Goal: Information Seeking & Learning: Learn about a topic

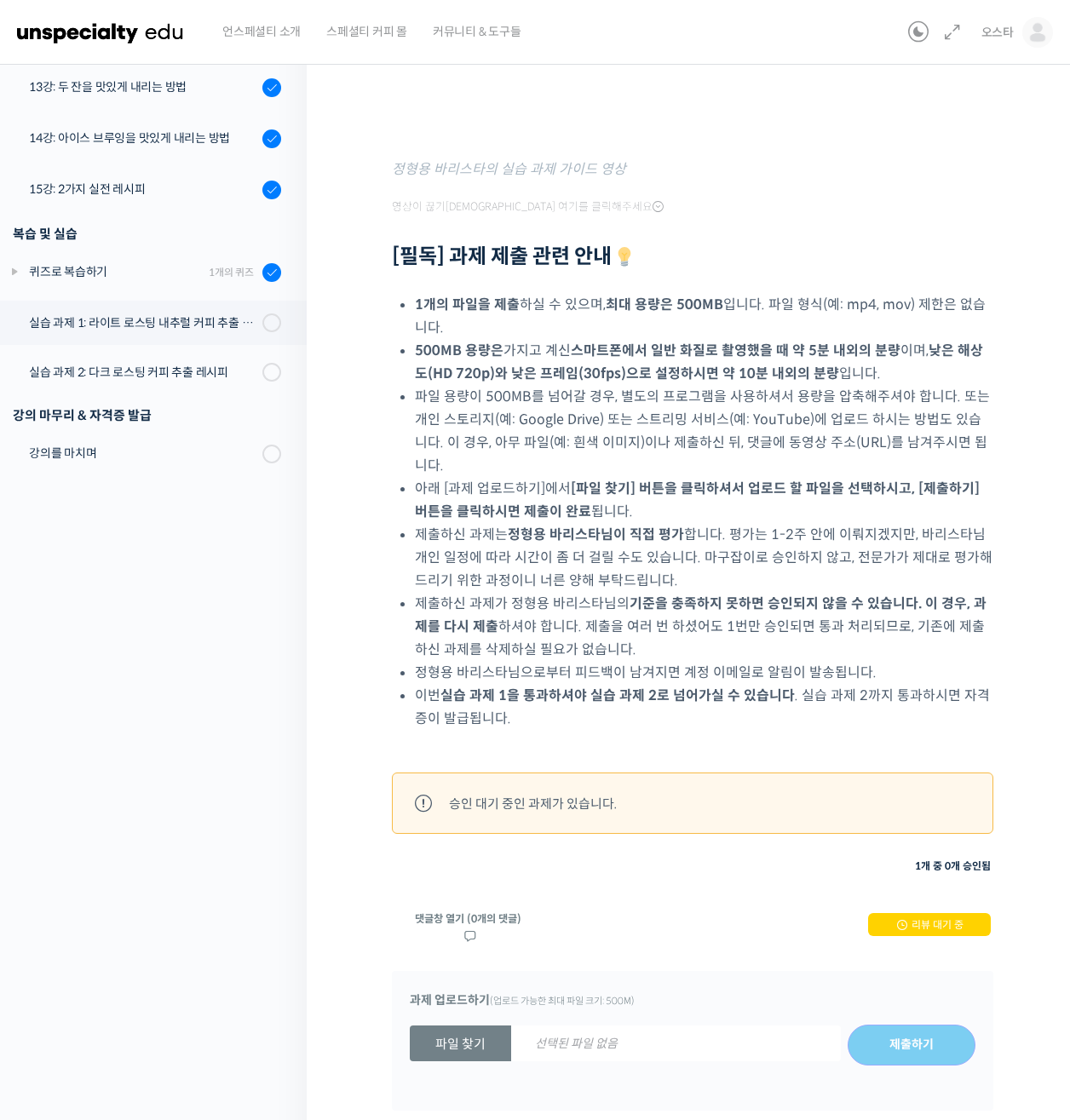
scroll to position [701, 0]
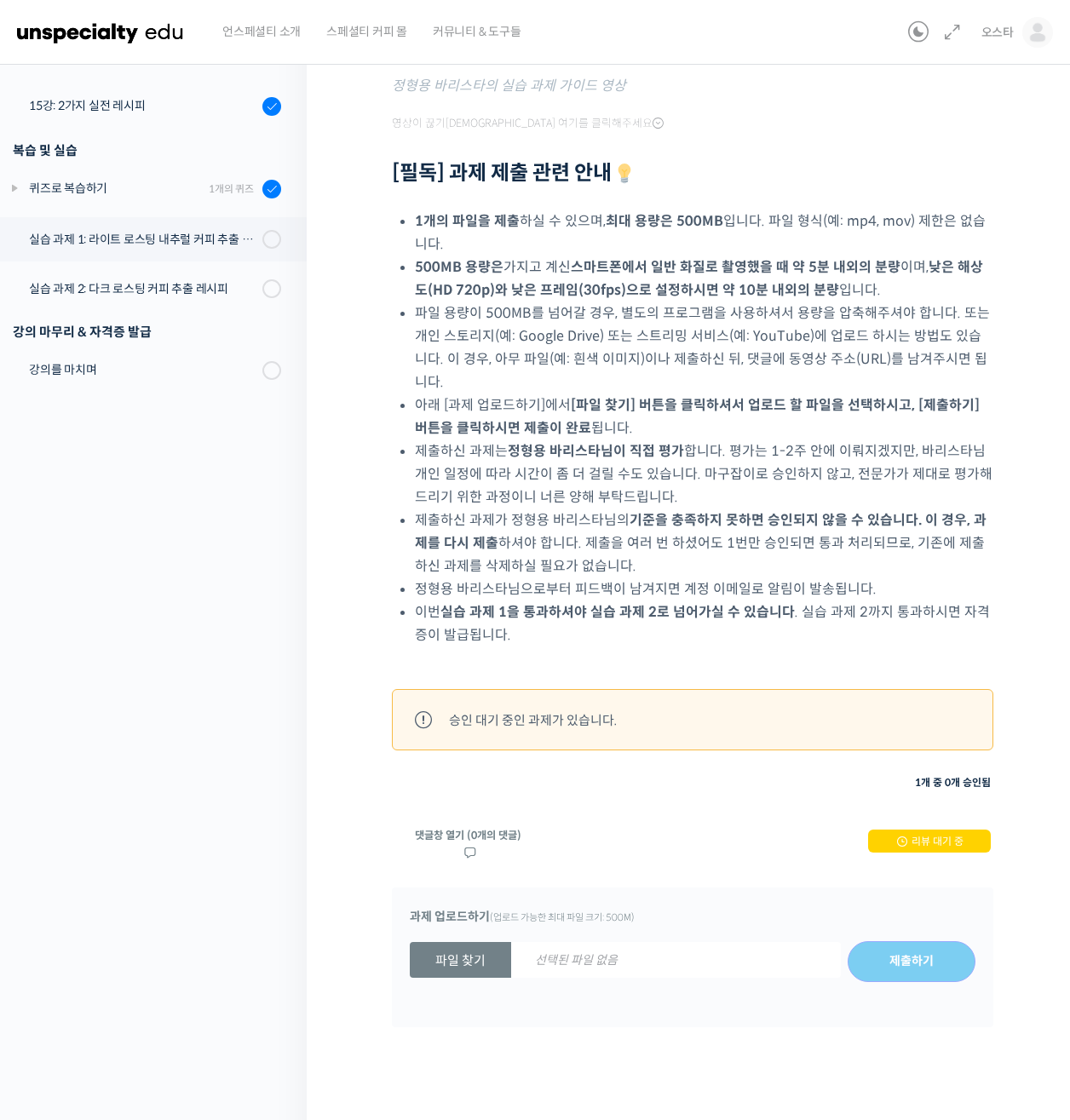
click at [760, 464] on li "제출하신 과제는 정형용 바리스타님이 직접 평가 합니다. 평가는 1-2주 안에 이뤄지겠지만, 바리스타님 개인 일정에 따라 시간이 좀 더 걸릴 수…" at bounding box center [703, 473] width 578 height 69
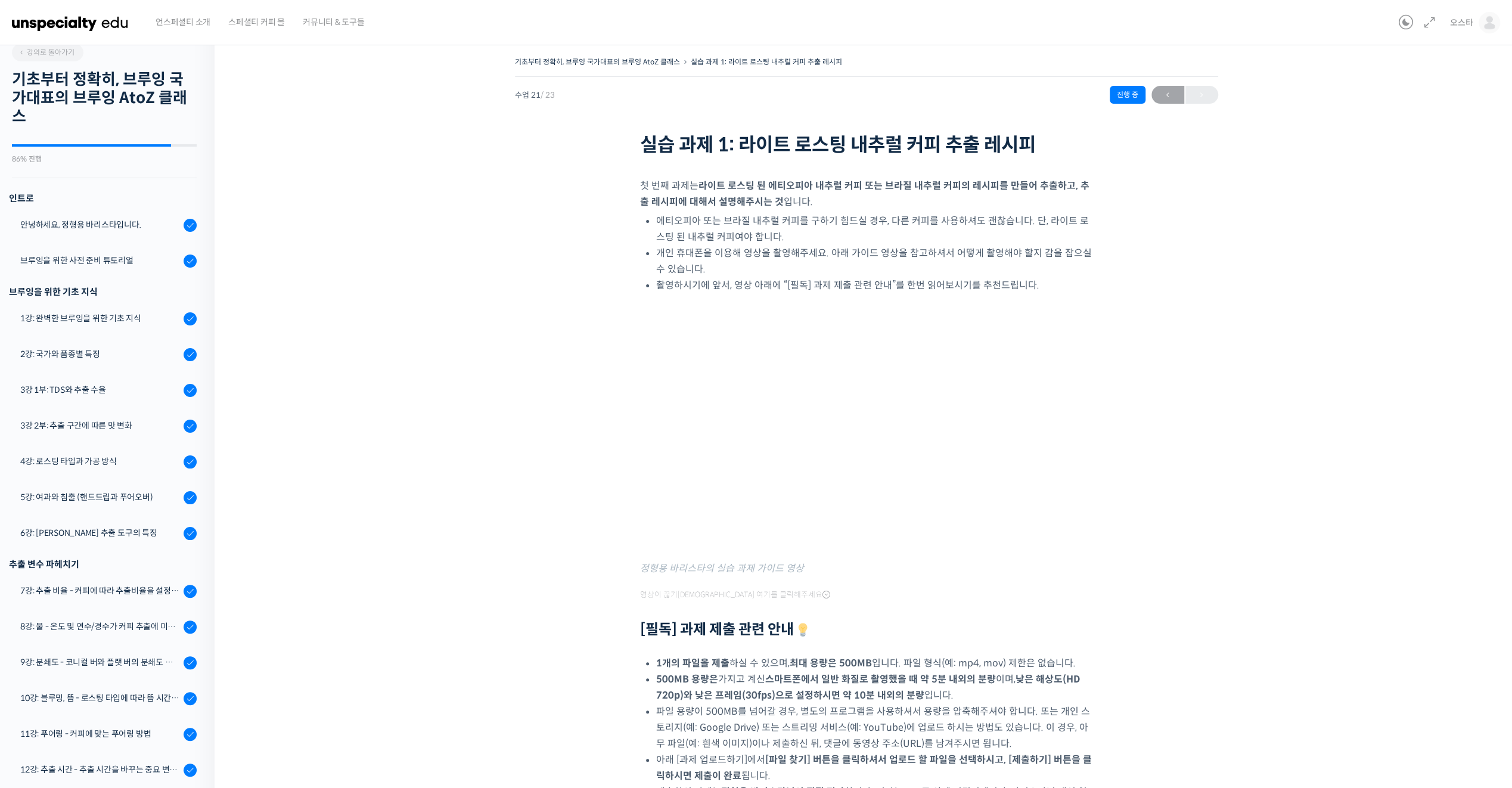
scroll to position [0, 0]
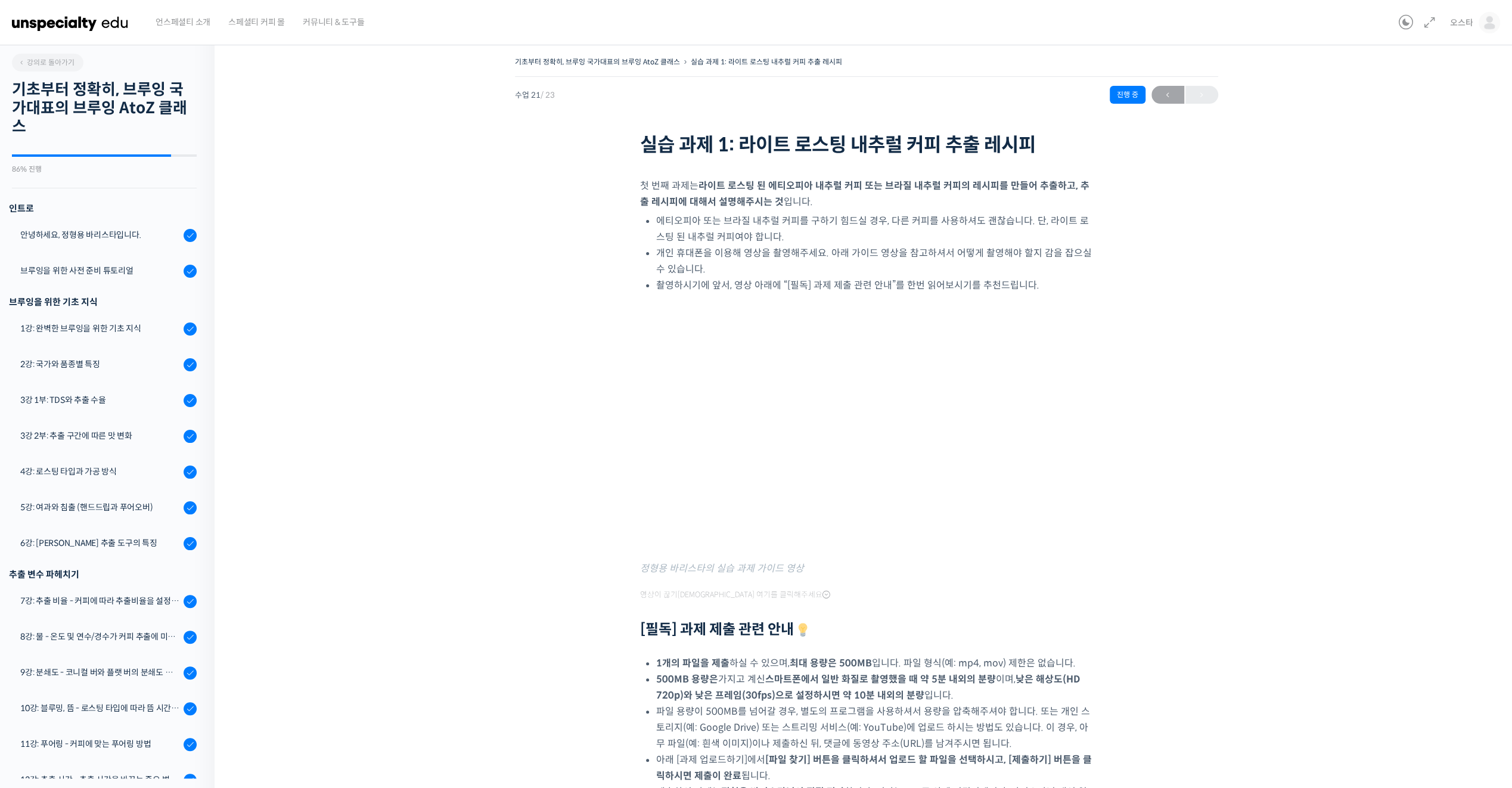
click at [96, 25] on img at bounding box center [70, 22] width 117 height 36
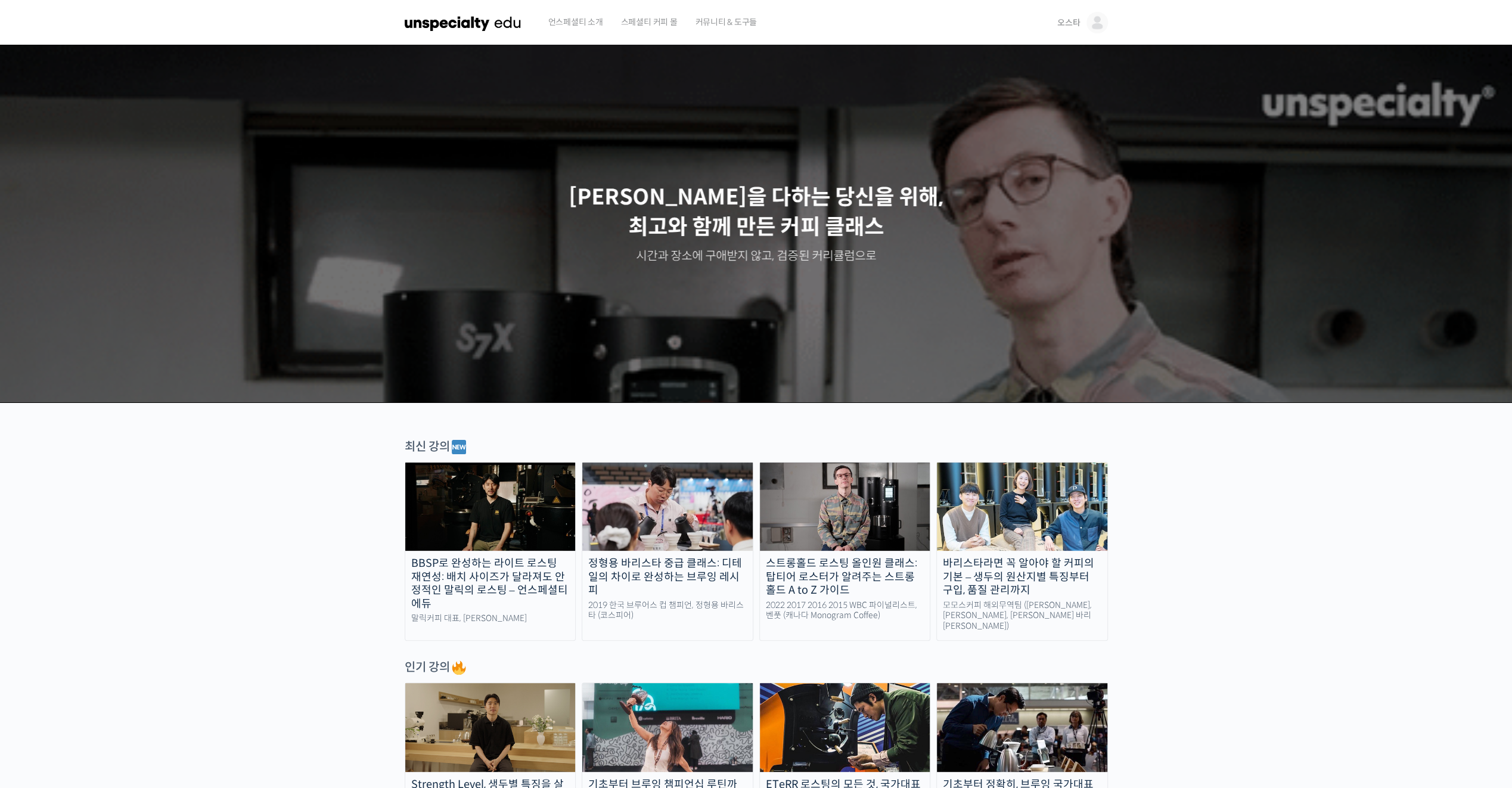
click at [1098, 15] on img at bounding box center [1097, 22] width 22 height 22
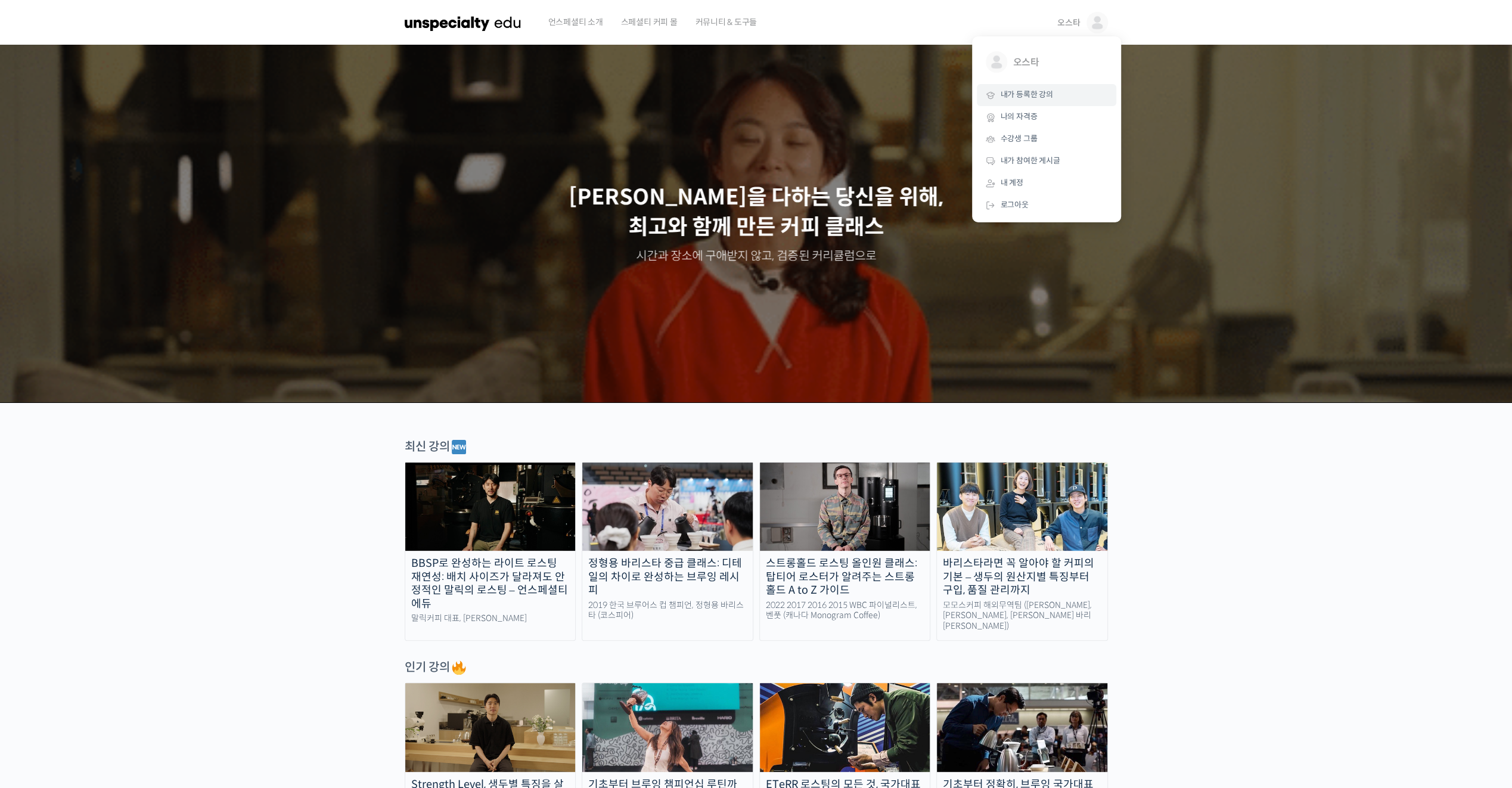
click at [1039, 99] on span "내가 등록한 강의" at bounding box center [1027, 94] width 53 height 10
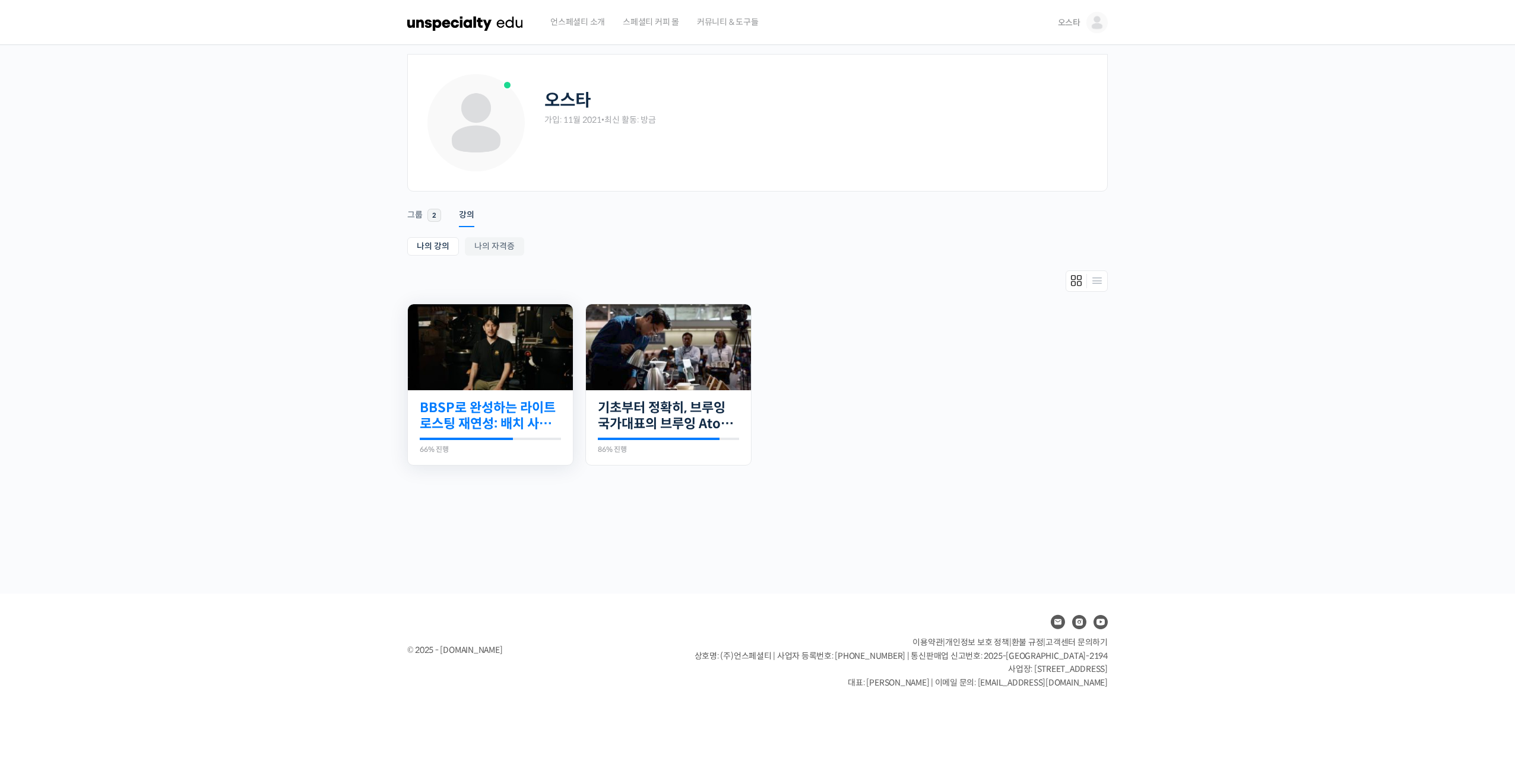
click at [508, 403] on link "BBSP로 완성하는 라이트 로스팅 재연성: 배치 사이즈가 달라져도 안정적인 말릭의 로스팅" at bounding box center [490, 416] width 141 height 33
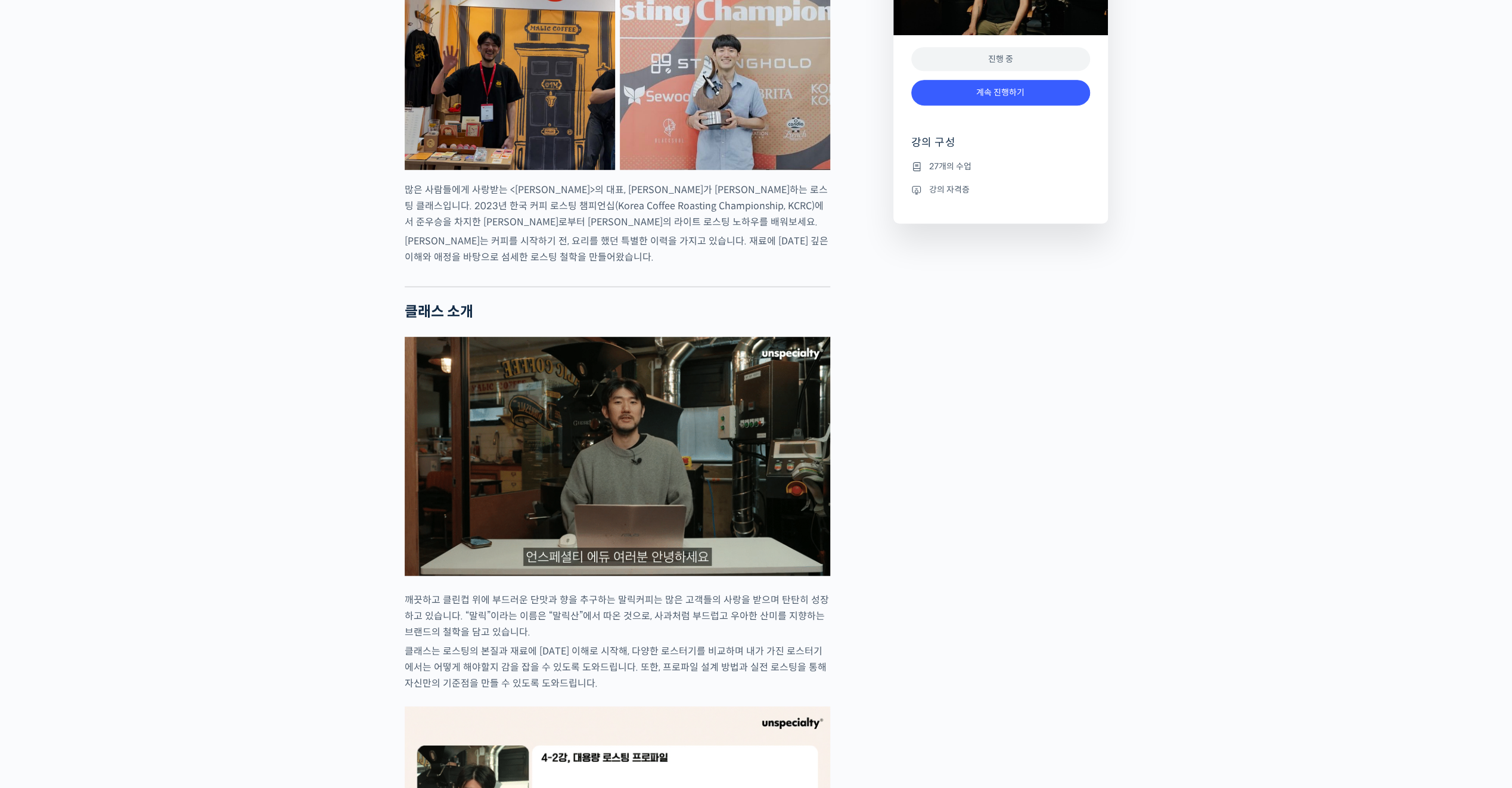
scroll to position [298, 0]
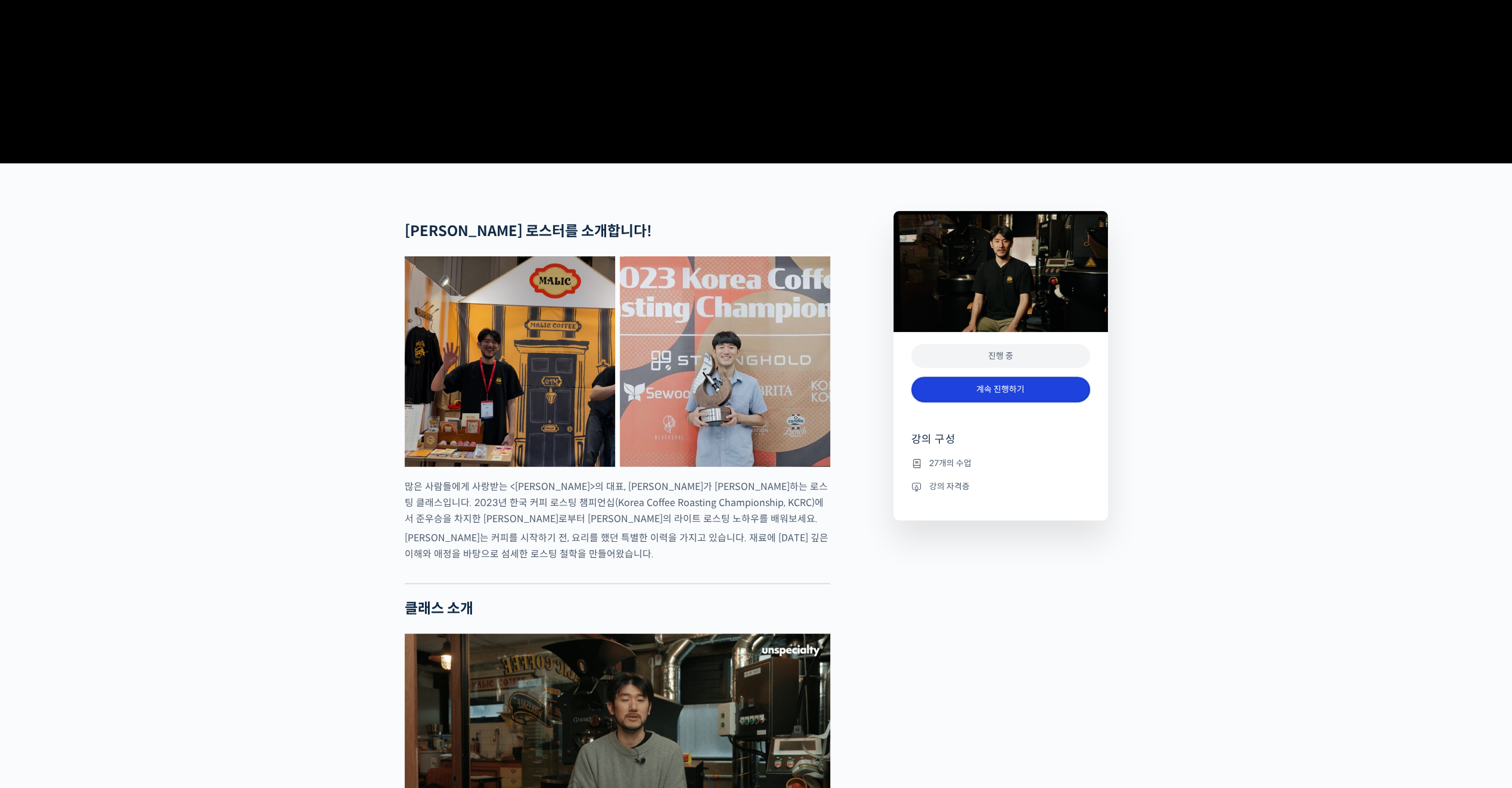
click at [980, 403] on link "계속 진행하기" at bounding box center [1000, 389] width 179 height 26
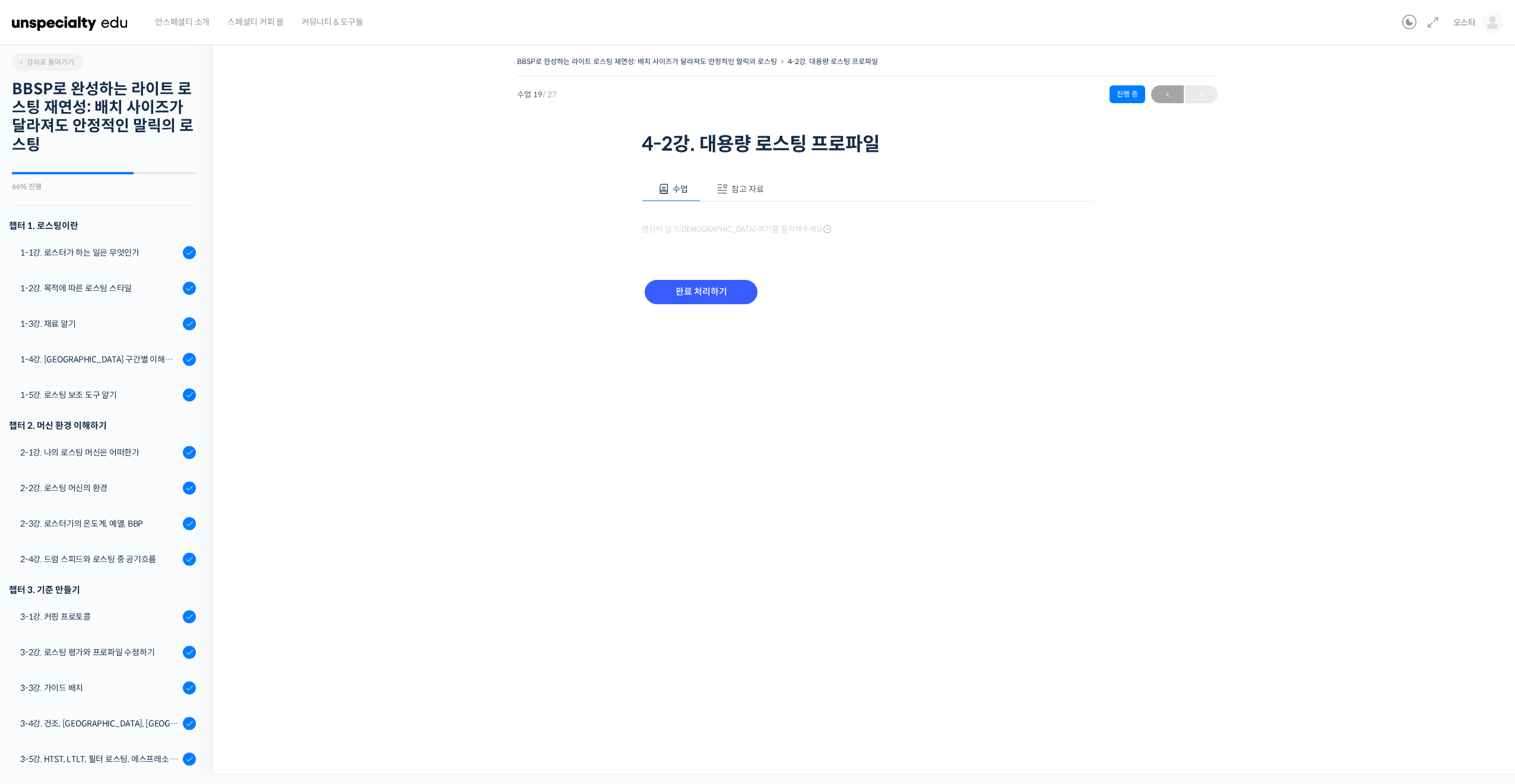
scroll to position [508, 0]
